Goal: Task Accomplishment & Management: Use online tool/utility

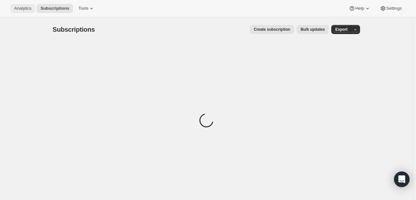
click at [20, 9] on span "Analytics" at bounding box center [22, 8] width 17 height 5
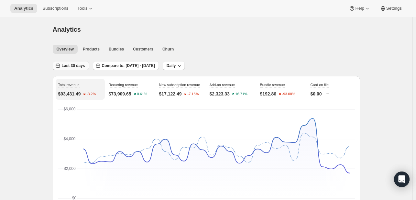
click at [74, 68] on button "Last 30 days" at bounding box center [71, 65] width 36 height 9
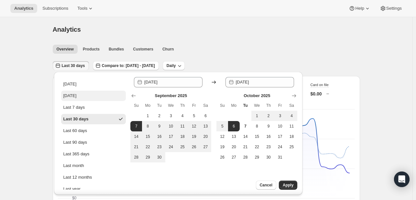
click at [76, 97] on div "[DATE]" at bounding box center [69, 95] width 13 height 6
type input "[DATE]"
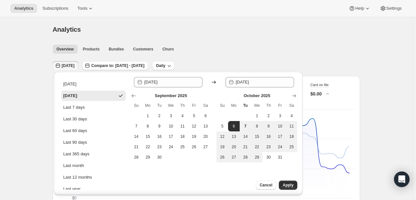
click at [295, 189] on div "Cancel Apply" at bounding box center [265, 187] width 74 height 14
click at [293, 188] on button "Apply" at bounding box center [288, 184] width 18 height 9
